Goal: Use online tool/utility: Utilize a website feature to perform a specific function

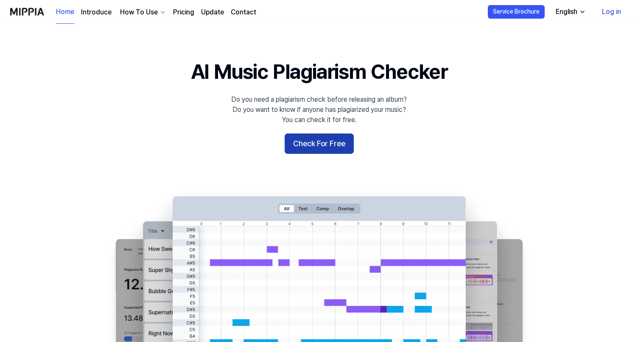
click at [343, 139] on button "Check For Free" at bounding box center [318, 144] width 69 height 20
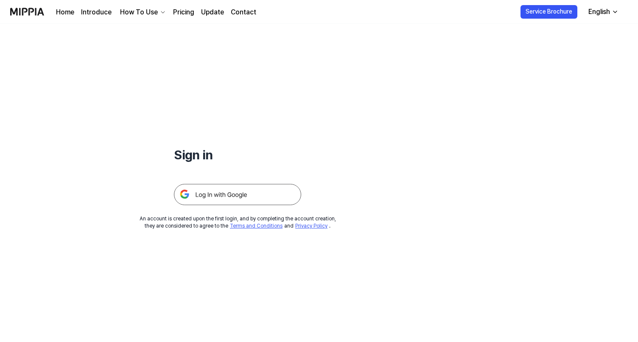
click at [271, 195] on img at bounding box center [237, 194] width 127 height 21
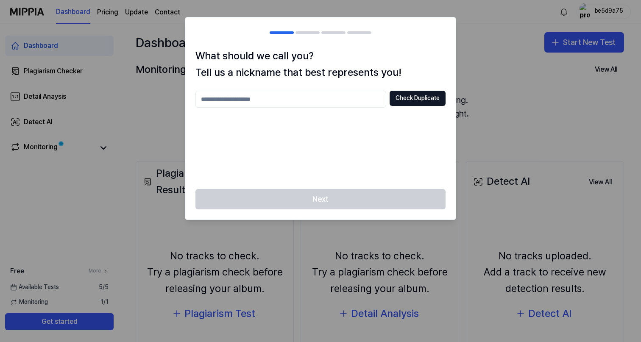
click at [355, 103] on input "text" at bounding box center [290, 99] width 191 height 17
type input "**********"
click at [400, 104] on button "Check Duplicate" at bounding box center [418, 98] width 56 height 15
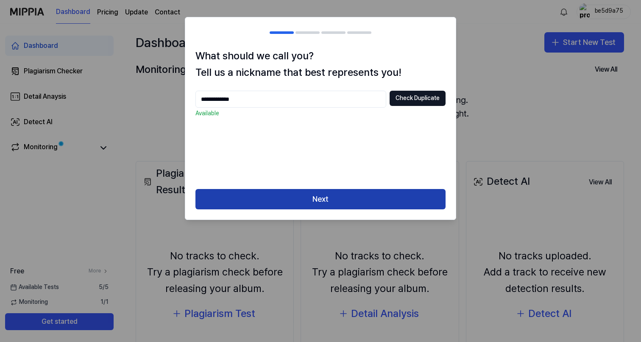
click at [296, 194] on button "Next" at bounding box center [320, 199] width 250 height 20
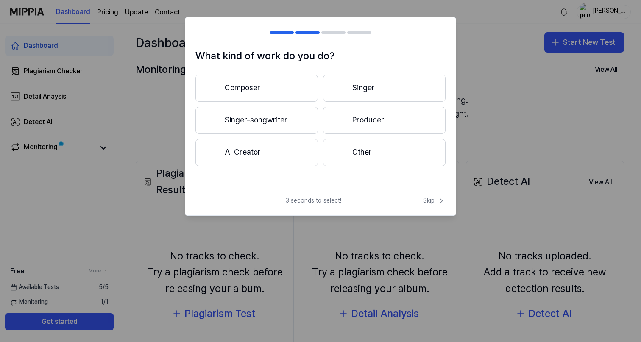
click at [357, 153] on button "Other" at bounding box center [384, 152] width 123 height 27
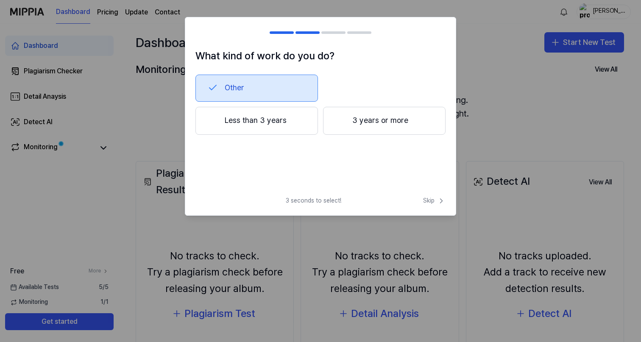
click at [425, 196] on div "What kind of work do you do? Other Less than 3 years 3 years or more 3 seconds …" at bounding box center [320, 116] width 271 height 198
click at [425, 200] on span "Skip" at bounding box center [434, 201] width 22 height 8
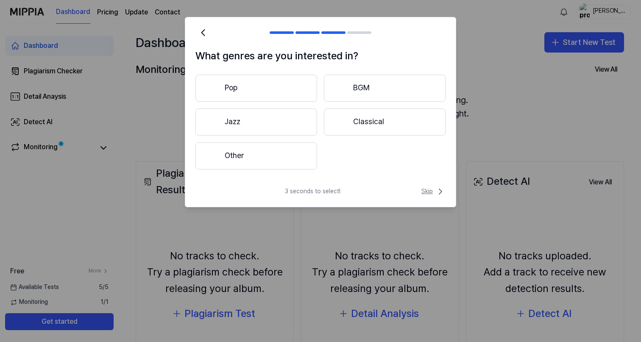
click at [425, 192] on span "Skip" at bounding box center [433, 192] width 24 height 10
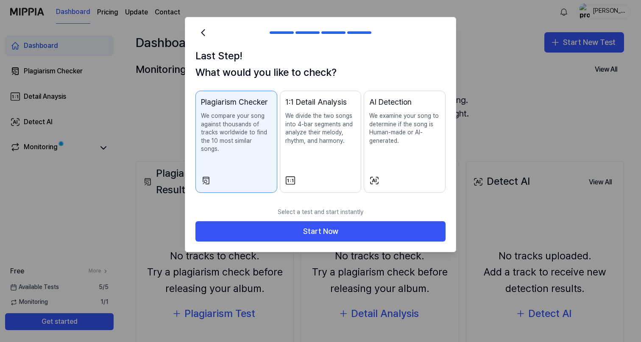
click at [248, 144] on div "Plagiarism Checker We compare your song against thousands of tracks worldwide t…" at bounding box center [236, 133] width 71 height 74
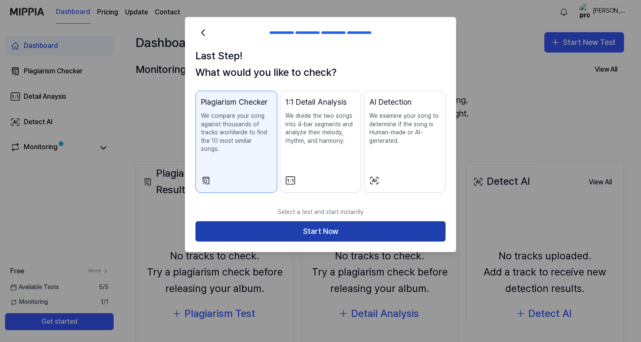
click at [329, 221] on button "Start Now" at bounding box center [320, 231] width 250 height 20
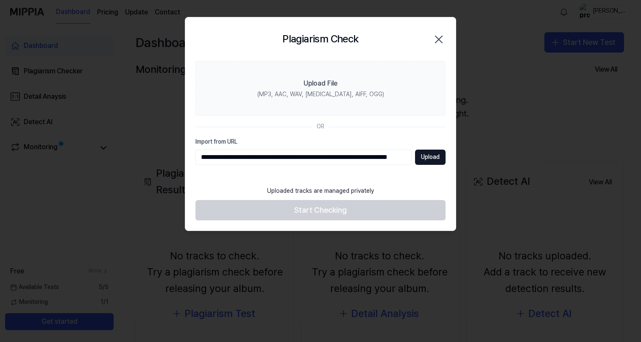
type input "**********"
click at [436, 158] on button "Upload" at bounding box center [430, 157] width 31 height 15
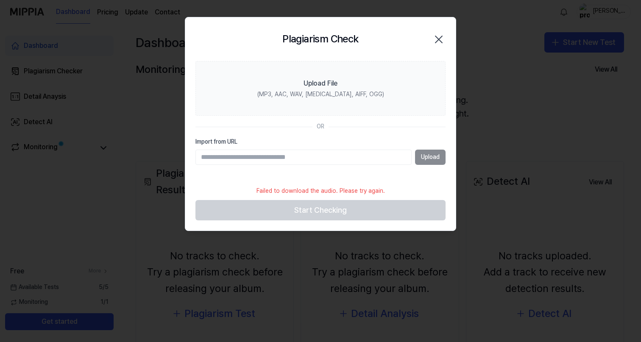
click at [332, 153] on input "Import from URL" at bounding box center [303, 157] width 216 height 15
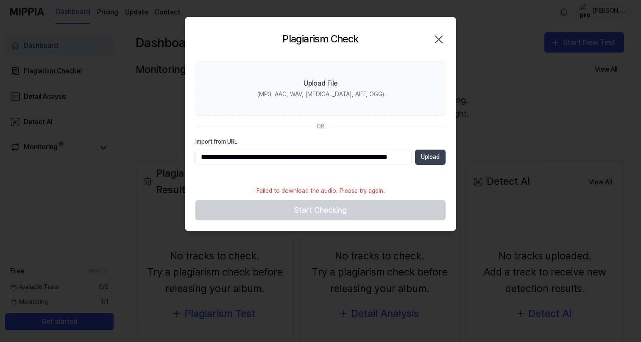
type input "**********"
click at [441, 160] on button "Upload" at bounding box center [430, 157] width 31 height 15
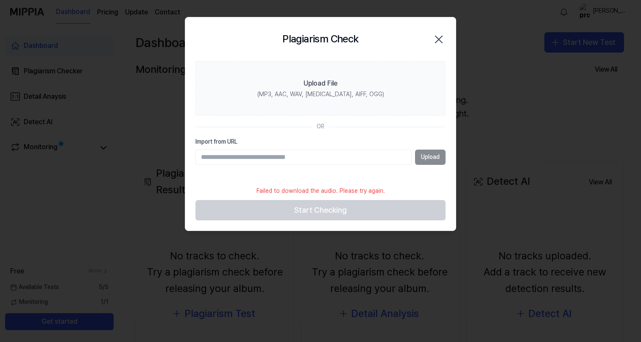
click at [431, 42] on div "Plagiarism Check Close" at bounding box center [320, 39] width 250 height 23
click at [436, 40] on icon "button" at bounding box center [439, 40] width 14 height 14
